Goal: Transaction & Acquisition: Purchase product/service

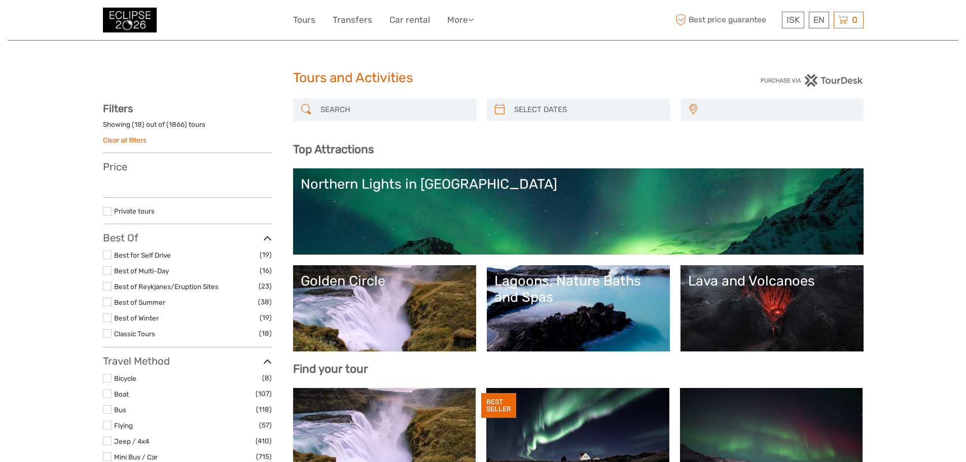
select select
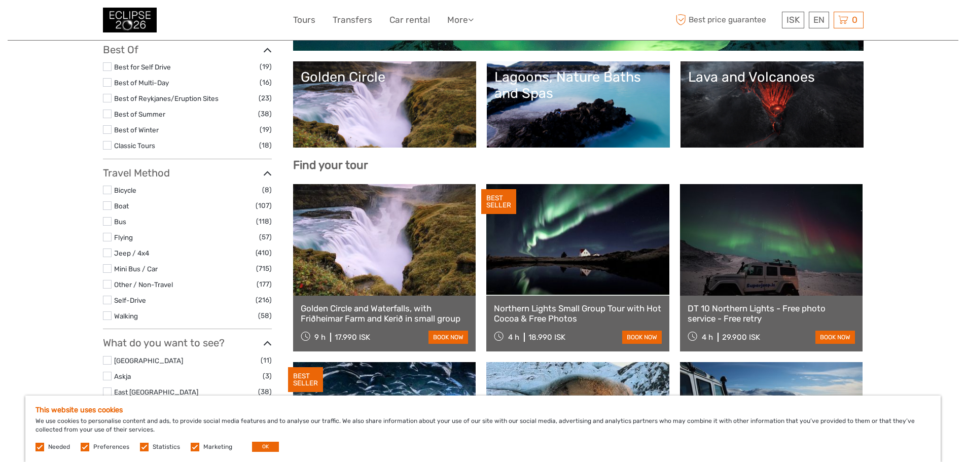
scroll to position [53, 0]
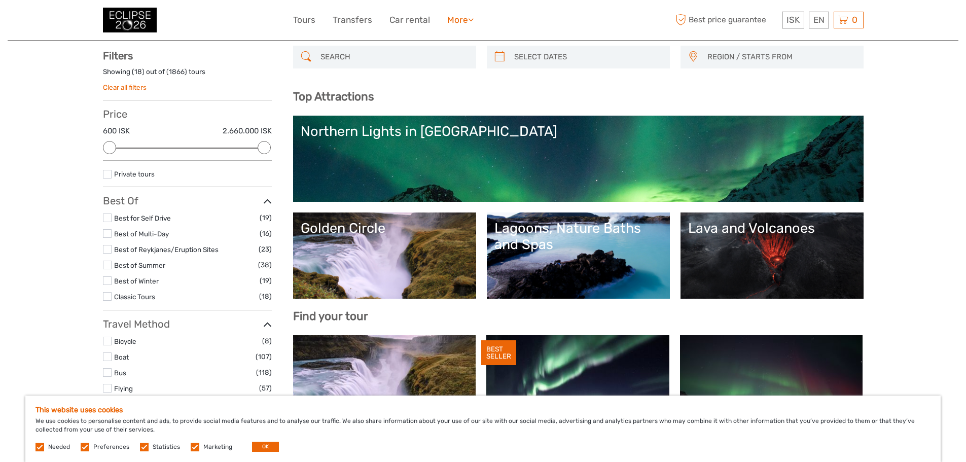
click at [468, 22] on link "More" at bounding box center [460, 20] width 26 height 15
click at [469, 21] on link "More" at bounding box center [460, 20] width 26 height 15
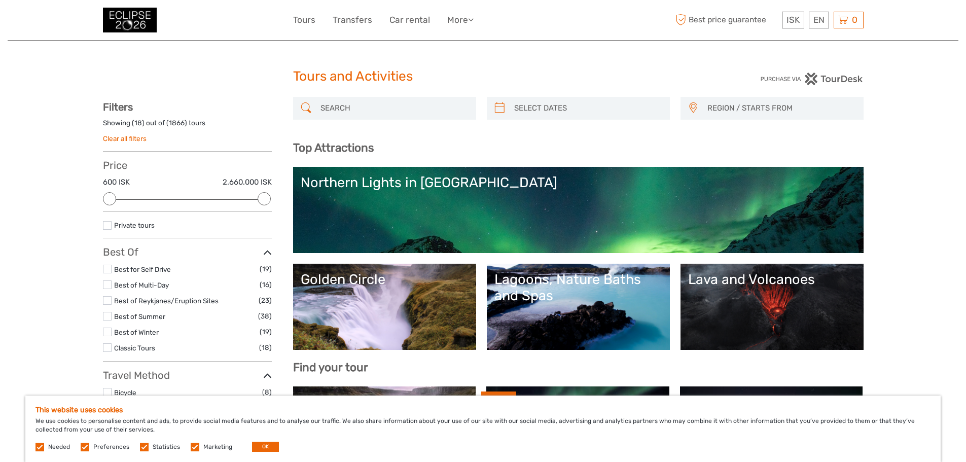
scroll to position [0, 0]
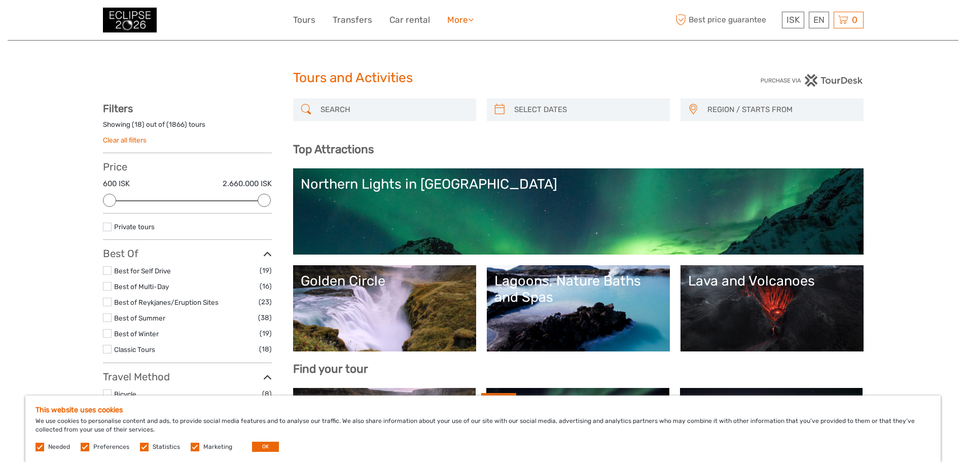
click at [467, 21] on link "More" at bounding box center [460, 20] width 26 height 15
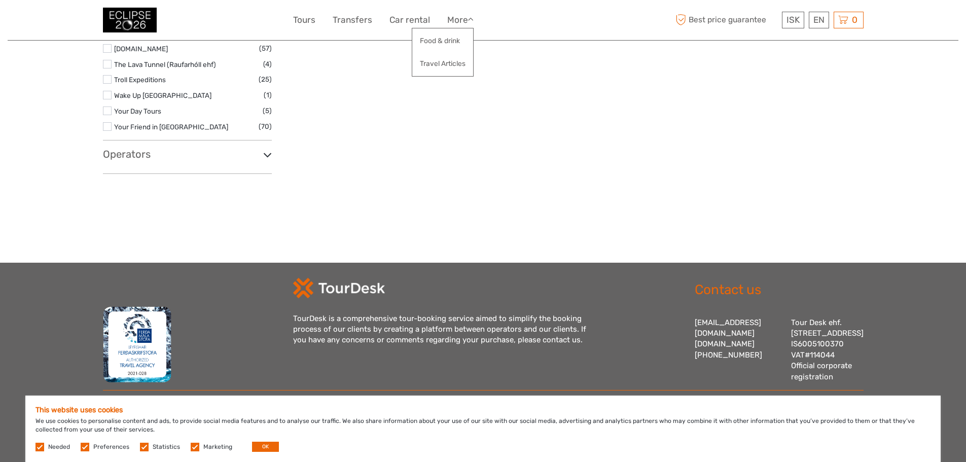
scroll to position [1776, 0]
drag, startPoint x: 34, startPoint y: 447, endPoint x: 50, endPoint y: 448, distance: 15.7
click at [35, 447] on div "This website uses cookies We use cookies to personalise content and ads, to pro…" at bounding box center [482, 428] width 915 height 66
click at [41, 442] on div "Needed Preferences Statistics Marketing OK" at bounding box center [158, 447] width 246 height 10
click at [84, 448] on label at bounding box center [85, 447] width 9 height 9
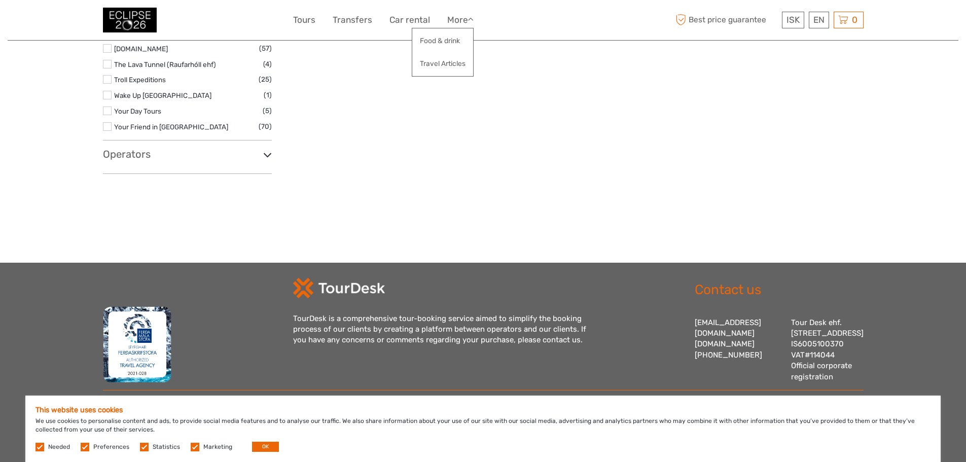
click at [0, 0] on input "checkbox" at bounding box center [0, 0] width 0 height 0
click at [142, 447] on label at bounding box center [144, 447] width 9 height 9
click at [0, 0] on input "checkbox" at bounding box center [0, 0] width 0 height 0
click at [192, 448] on label at bounding box center [195, 447] width 9 height 9
click at [0, 0] on input "checkbox" at bounding box center [0, 0] width 0 height 0
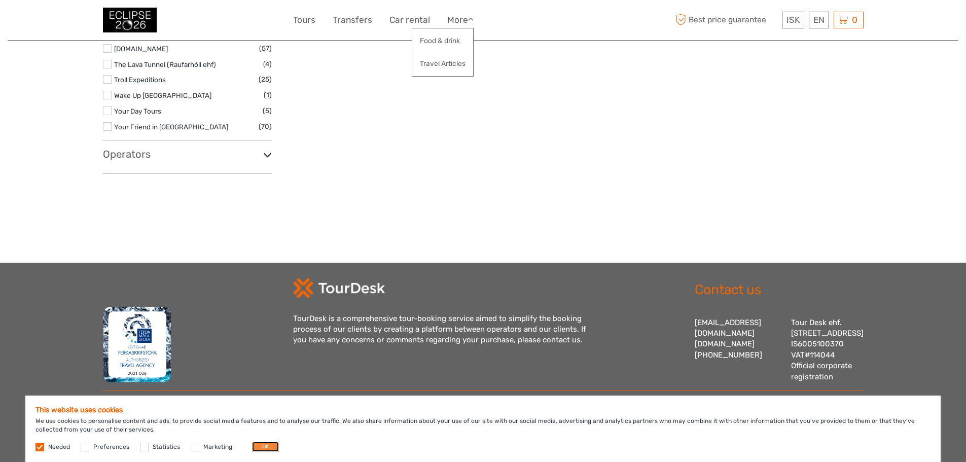
click at [260, 445] on button "OK" at bounding box center [265, 447] width 27 height 10
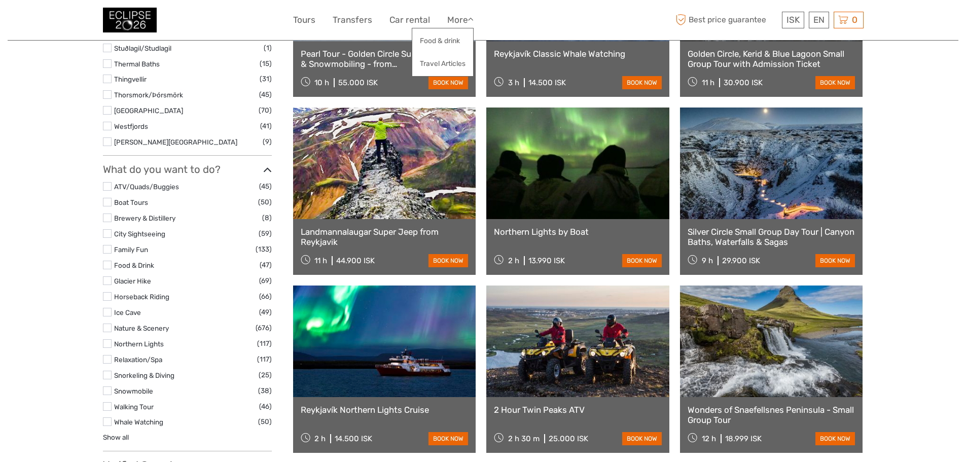
scroll to position [712, 0]
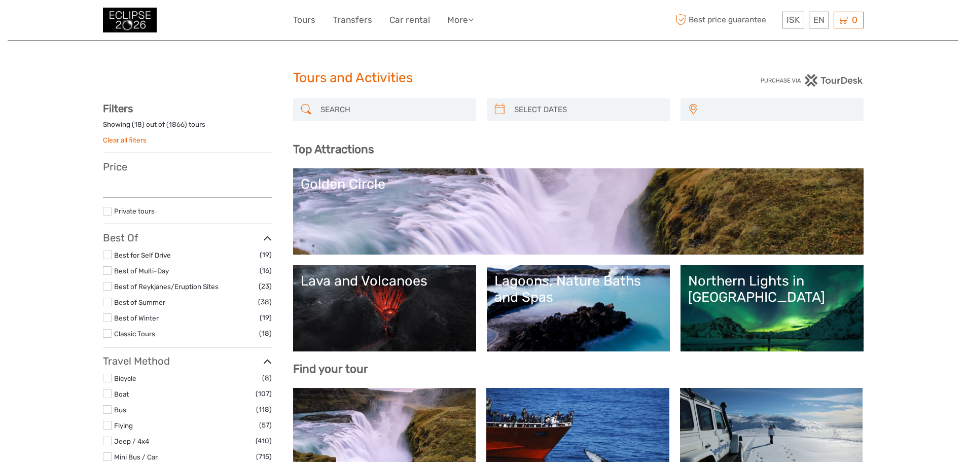
select select
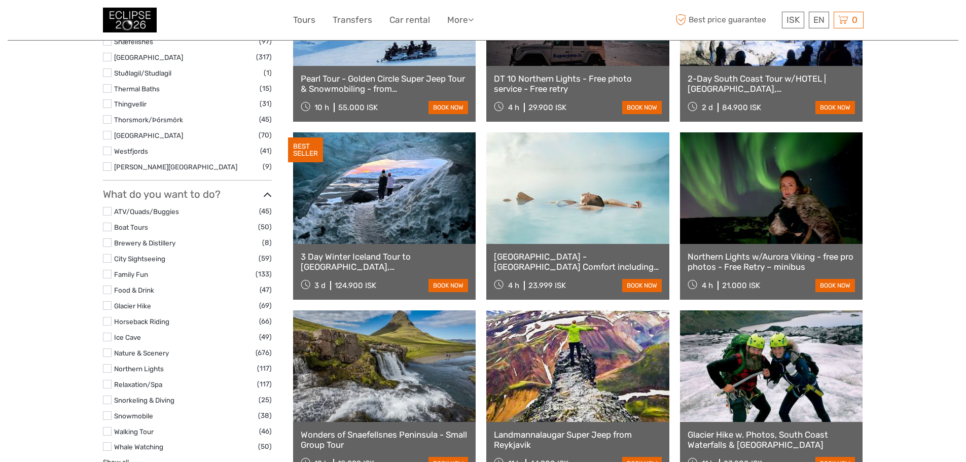
scroll to position [760, 0]
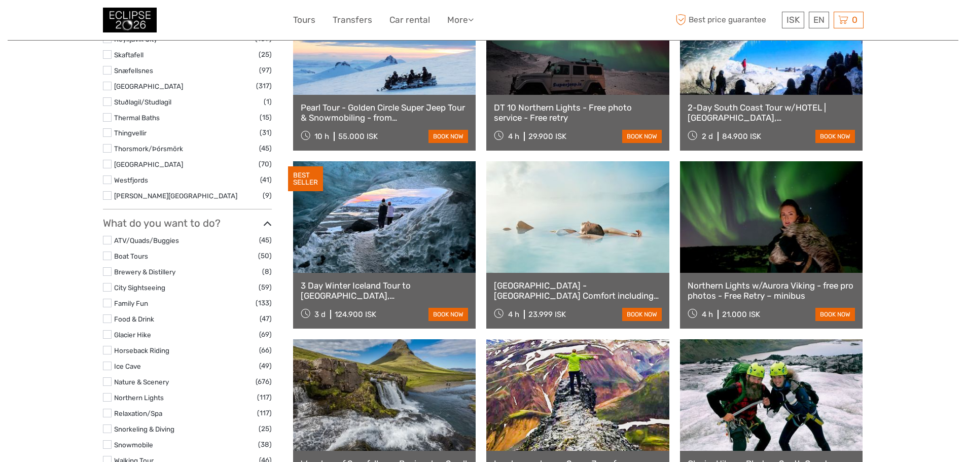
click at [107, 289] on label at bounding box center [107, 287] width 9 height 9
click at [0, 0] on input "checkbox" at bounding box center [0, 0] width 0 height 0
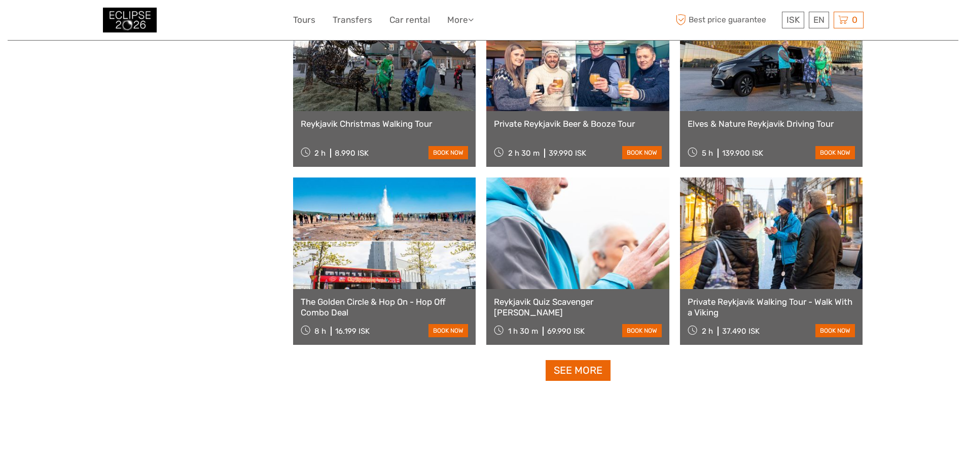
scroll to position [920, 0]
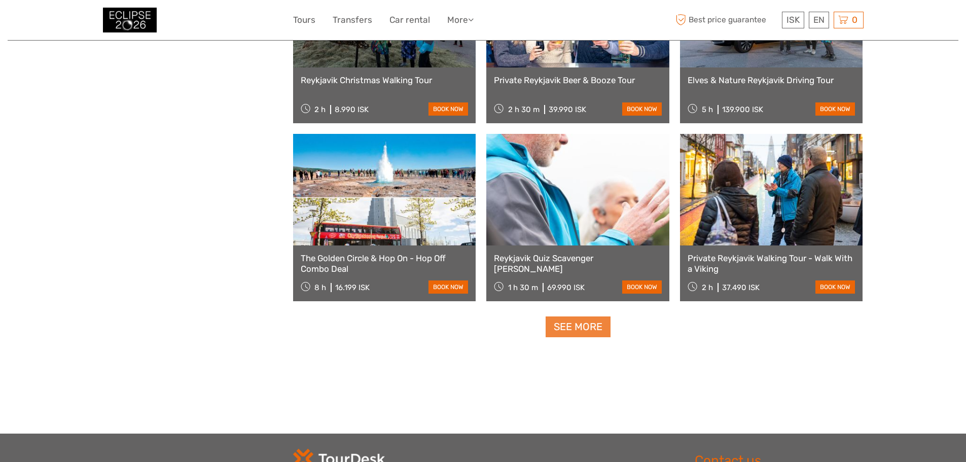
click at [567, 321] on link "See more" at bounding box center [577, 326] width 65 height 21
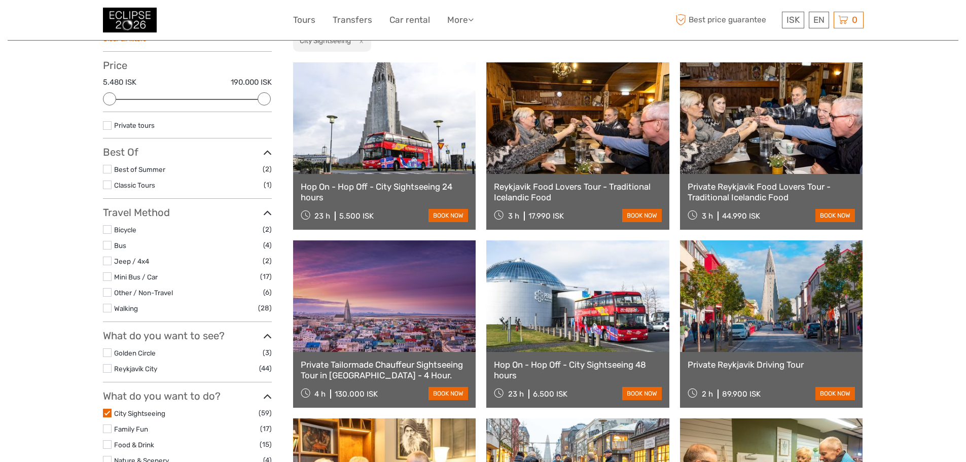
scroll to position [152, 0]
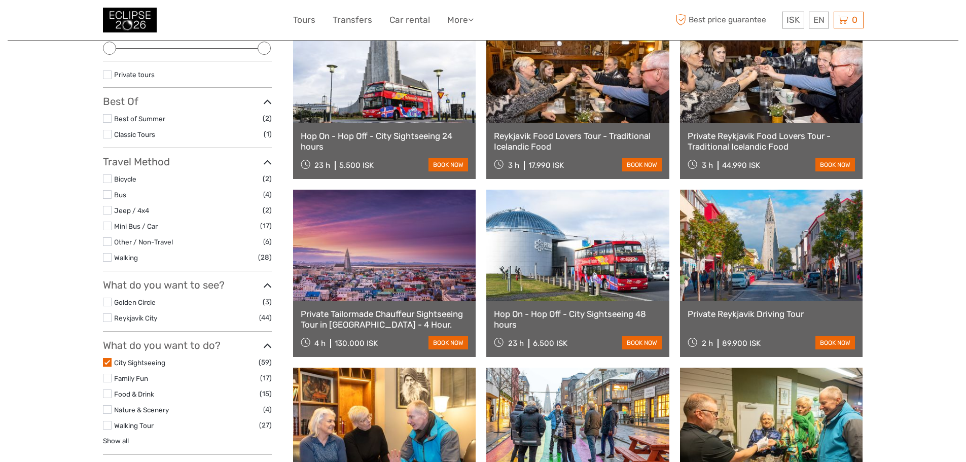
click at [110, 318] on label at bounding box center [107, 317] width 9 height 9
click at [0, 0] on input "checkbox" at bounding box center [0, 0] width 0 height 0
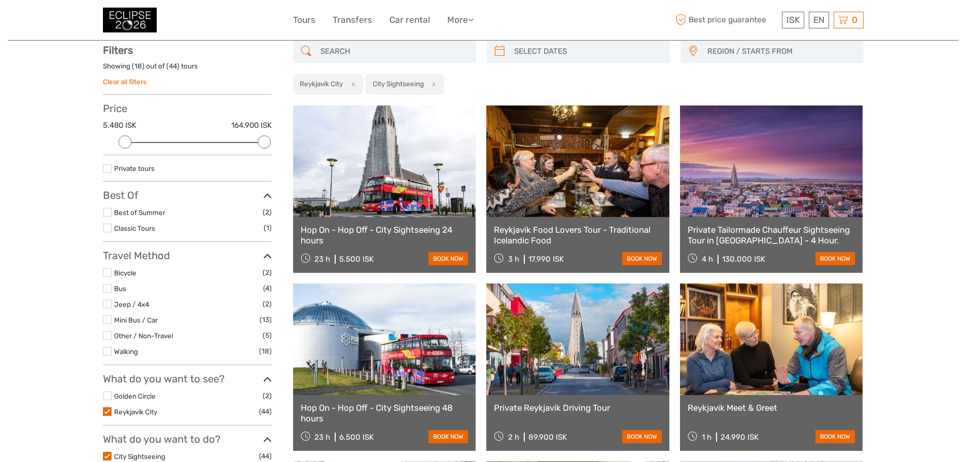
scroll to position [58, 0]
click at [431, 233] on link "Hop On - Hop Off - City Sightseeing 24 hours" at bounding box center [385, 235] width 168 height 21
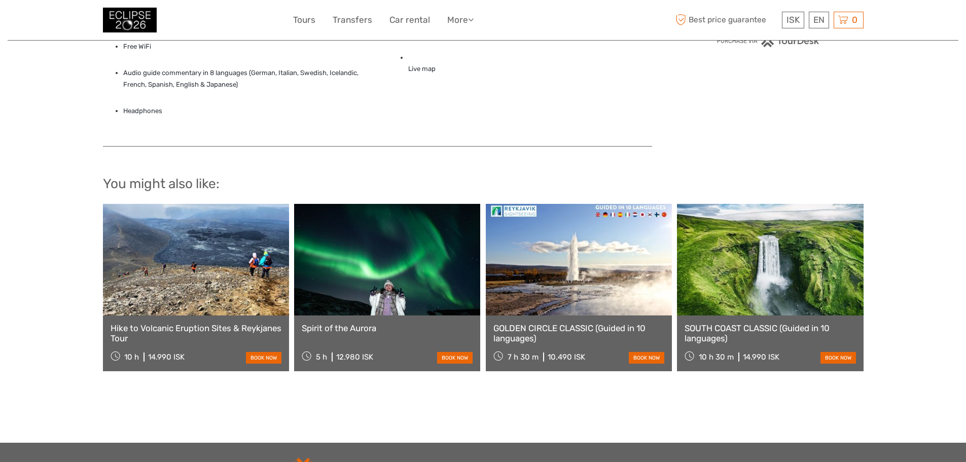
scroll to position [760, 0]
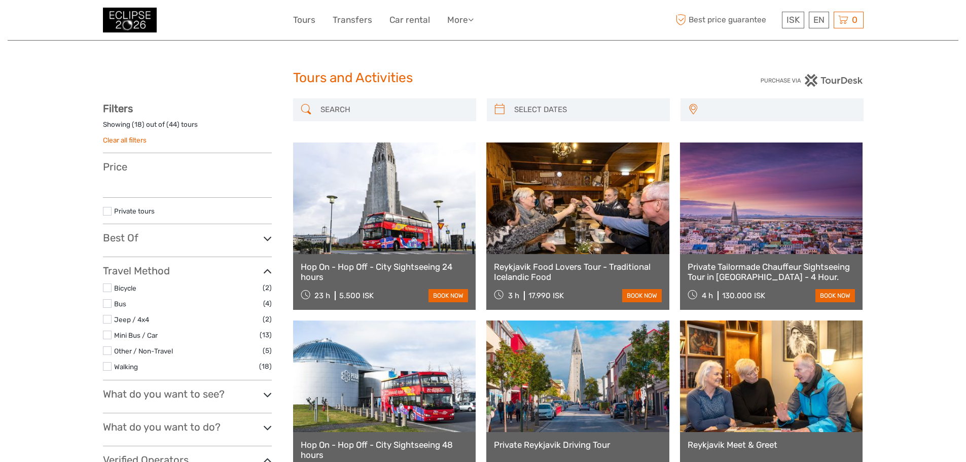
select select
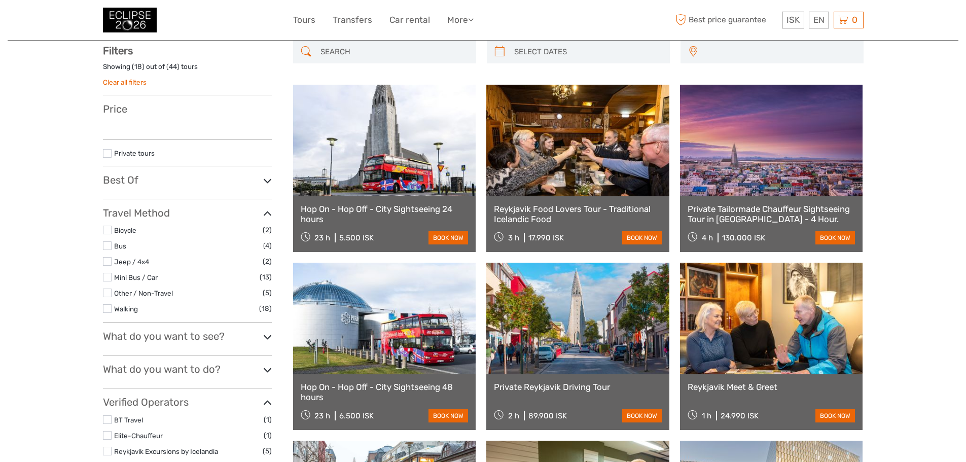
select select
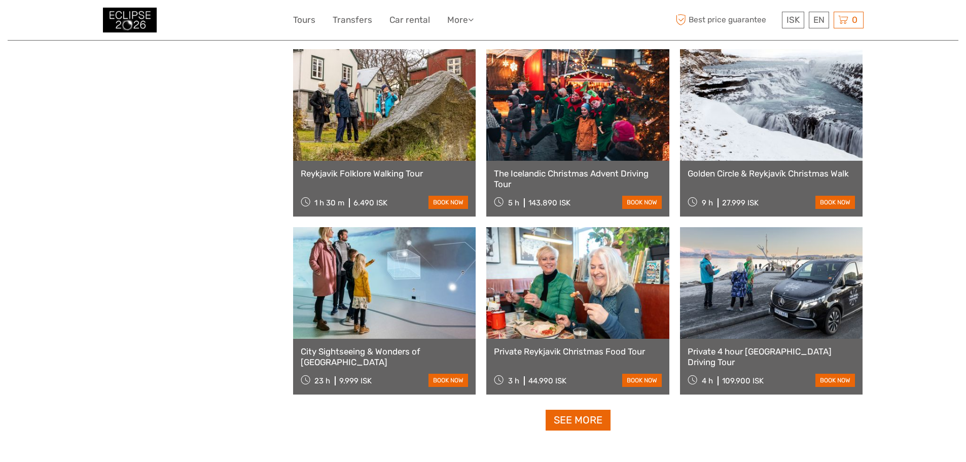
scroll to position [920, 0]
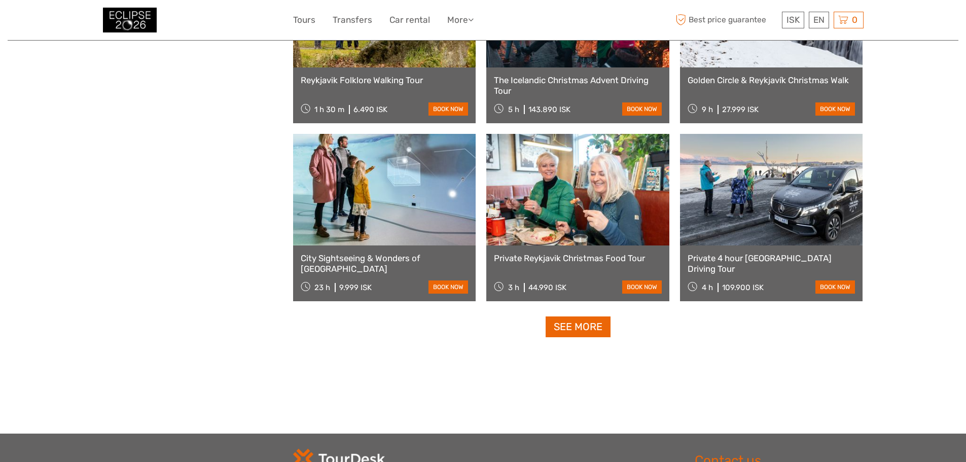
click at [573, 333] on link "See more" at bounding box center [577, 326] width 65 height 21
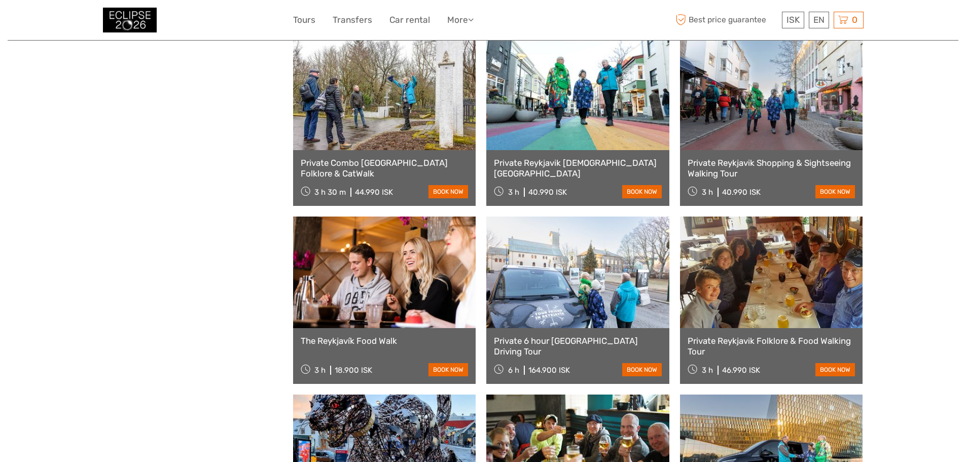
scroll to position [1224, 0]
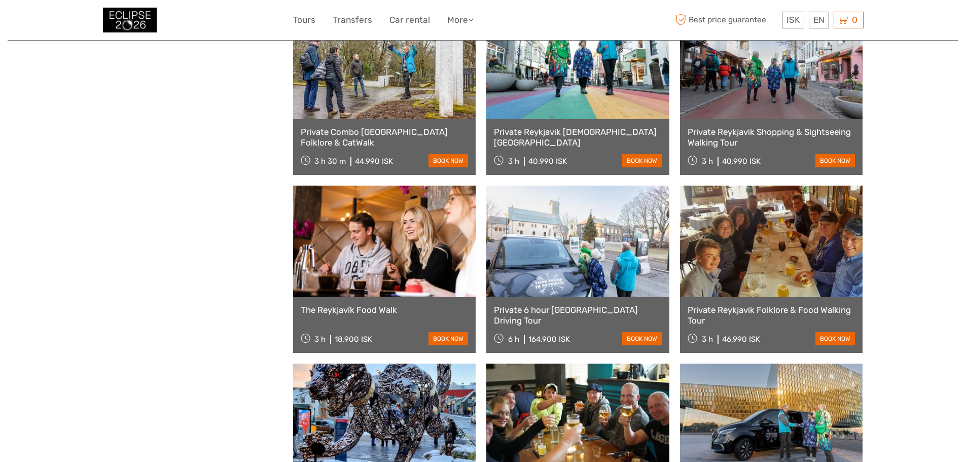
click at [366, 265] on link at bounding box center [384, 242] width 183 height 112
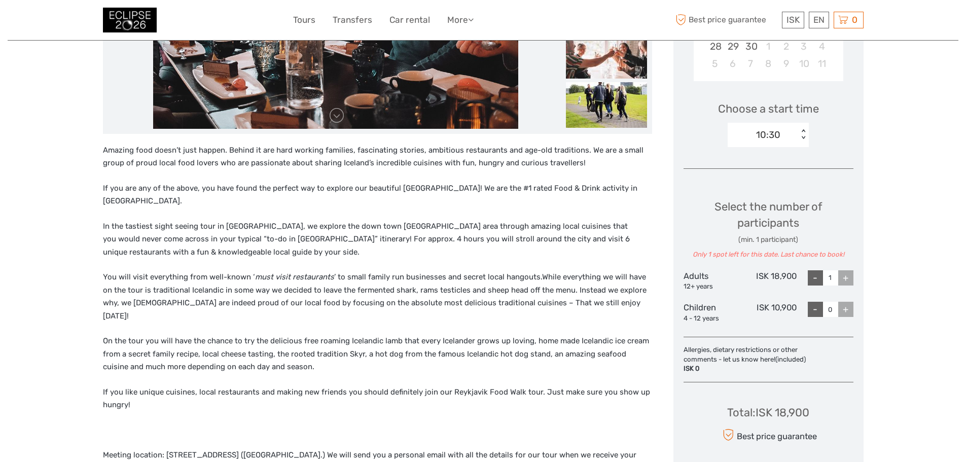
scroll to position [304, 0]
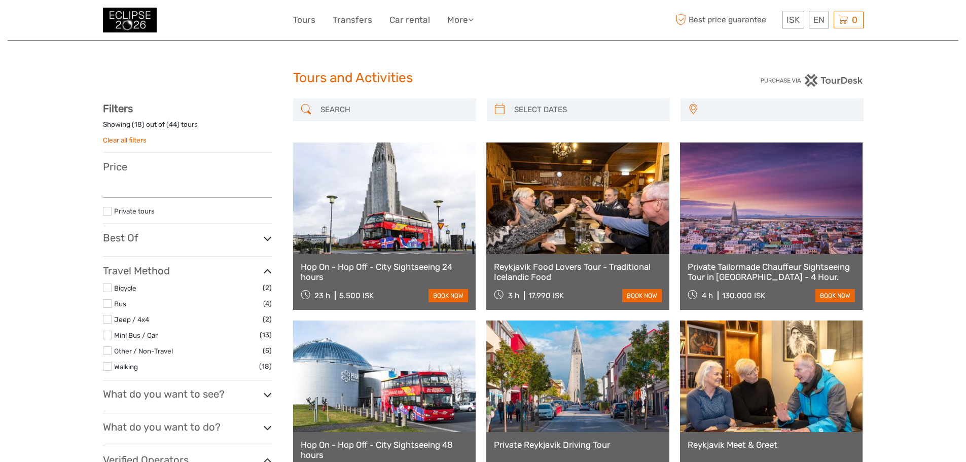
select select
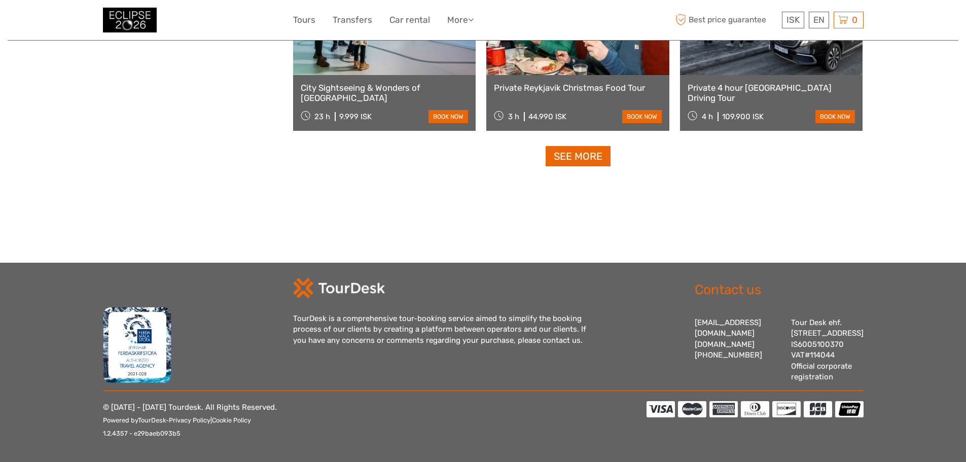
select select
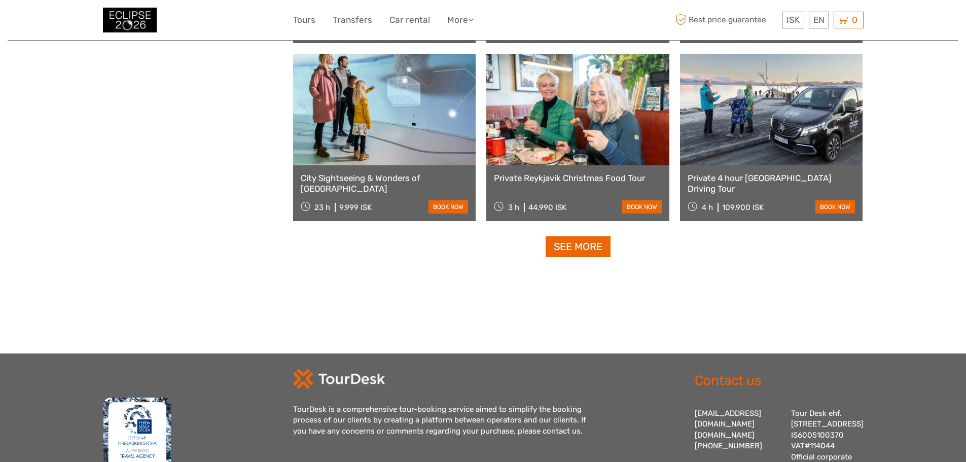
scroll to position [949, 0]
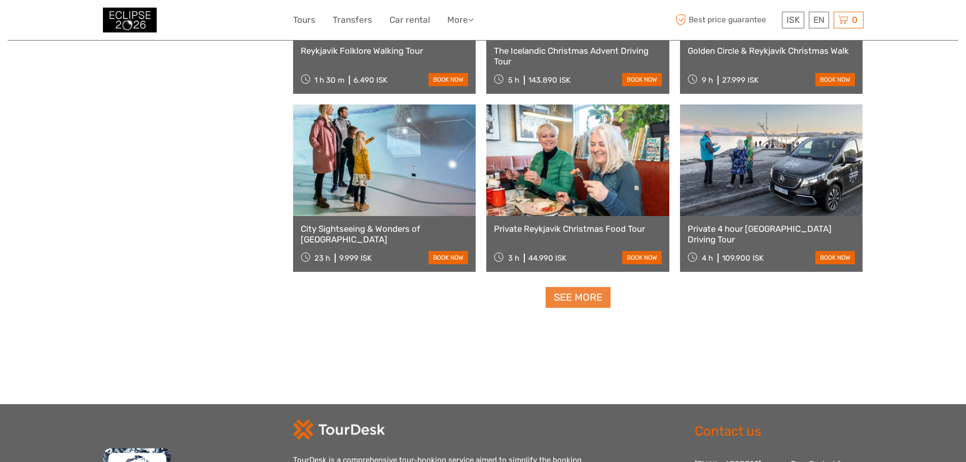
click at [563, 300] on link "See more" at bounding box center [577, 297] width 65 height 21
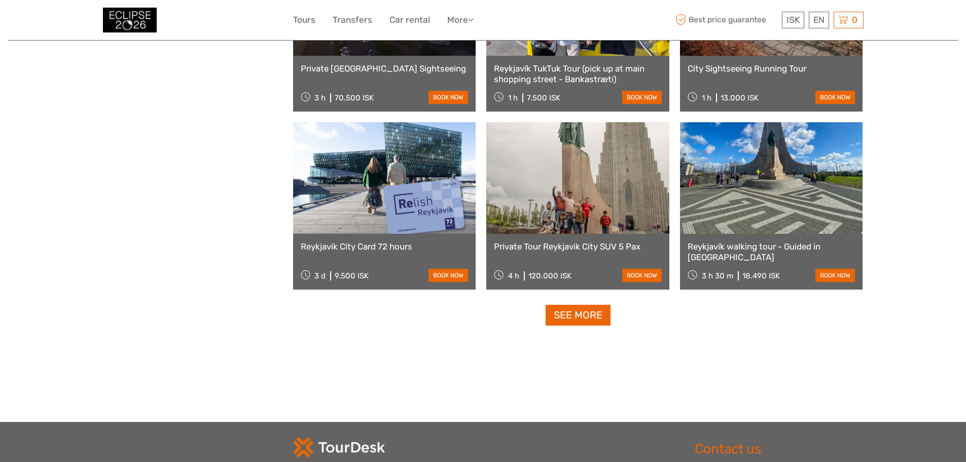
scroll to position [2014, 0]
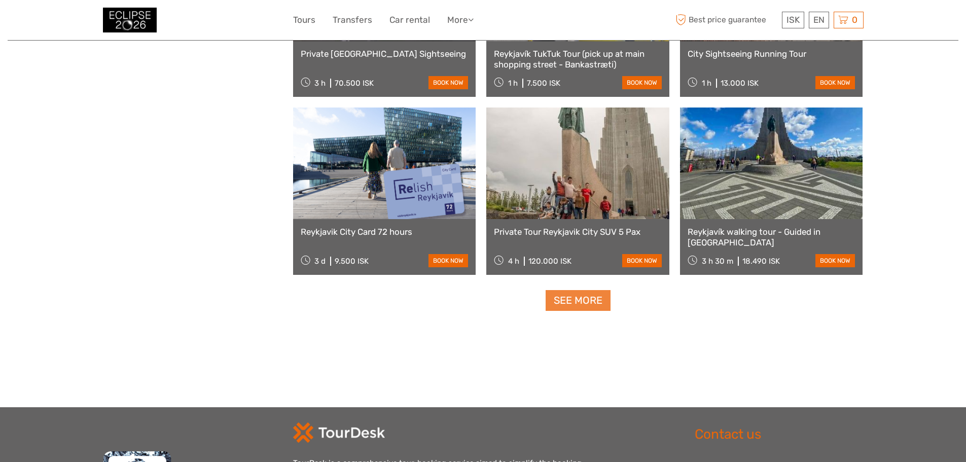
click at [592, 299] on link "See more" at bounding box center [577, 300] width 65 height 21
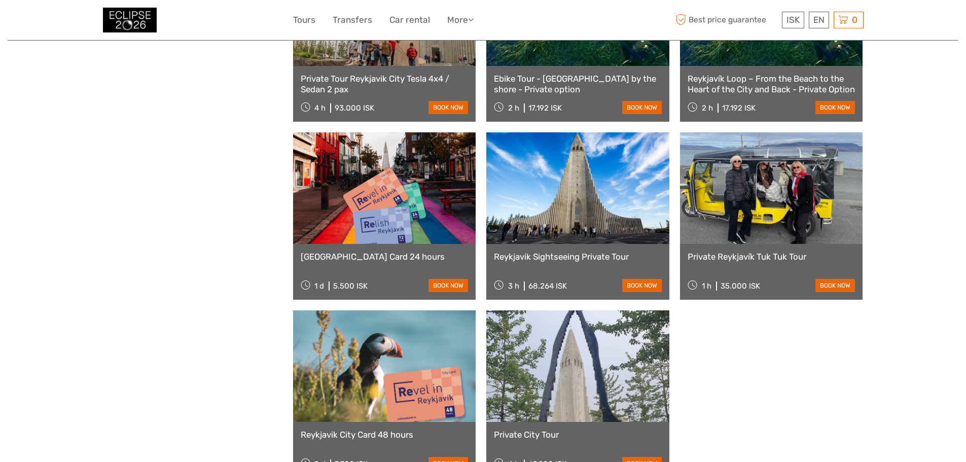
scroll to position [2216, 0]
